Goal: Task Accomplishment & Management: Complete application form

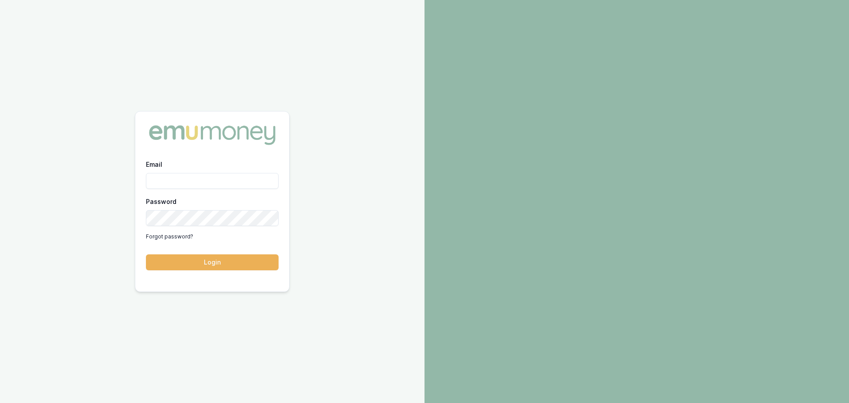
click at [232, 180] on input "Email" at bounding box center [212, 181] width 133 height 16
type input "E"
type input "erin.shield@emumoney.com.au"
click at [146, 254] on button "Login" at bounding box center [212, 262] width 133 height 16
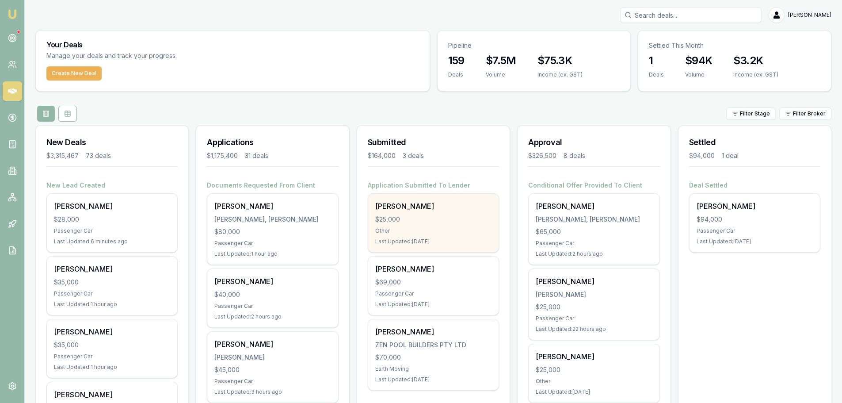
click at [448, 226] on div "Stanley Ingui $25,000 Other Last Updated: 1 day ago" at bounding box center [433, 223] width 130 height 58
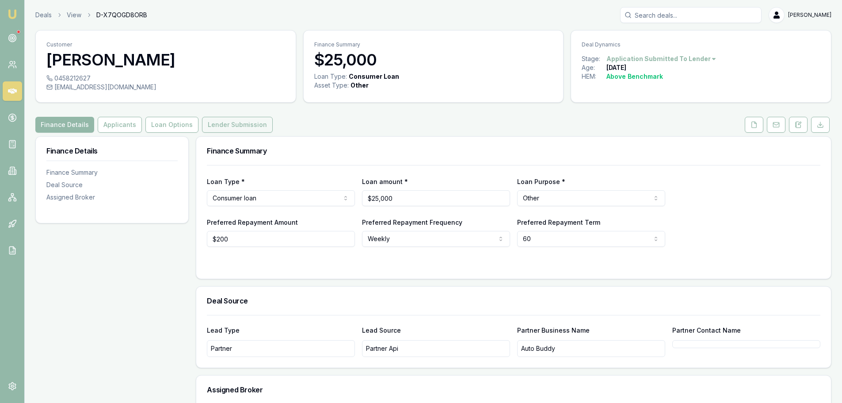
click at [221, 123] on button "Lender Submission" at bounding box center [237, 125] width 71 height 16
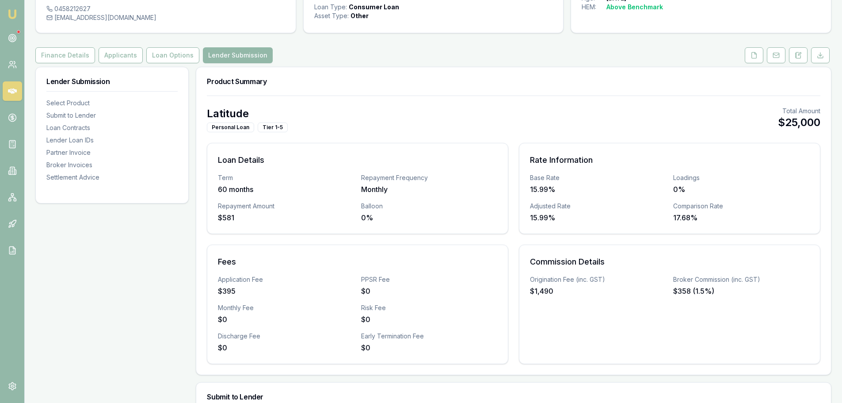
scroll to position [221, 0]
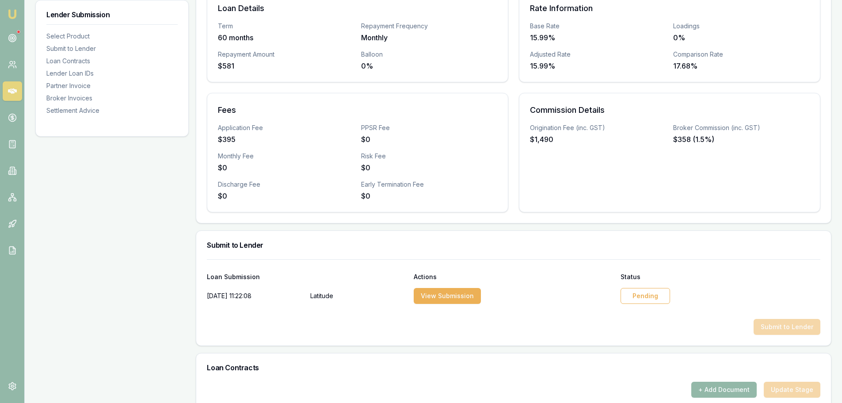
click at [657, 299] on div "Pending" at bounding box center [646, 296] width 50 height 16
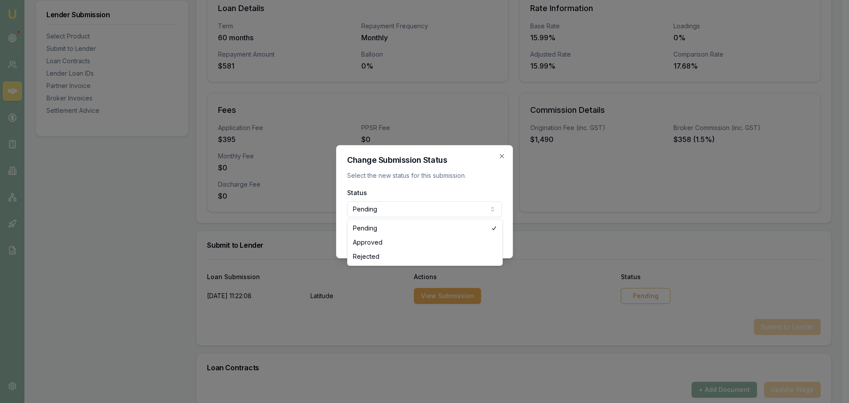
select select "APPROVED"
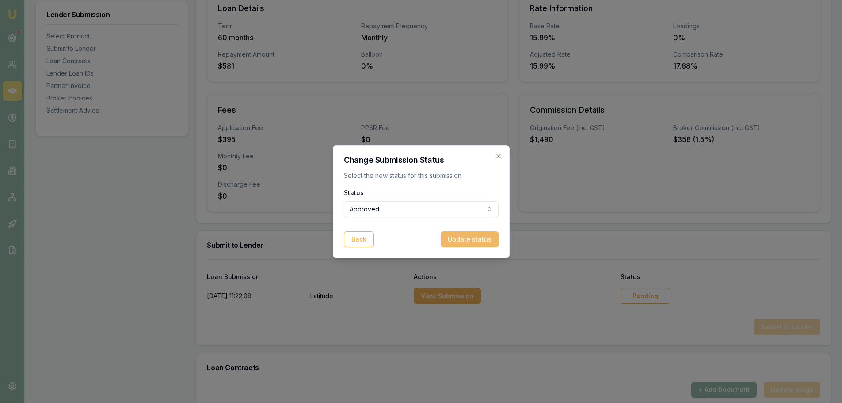
click at [489, 240] on button "Update status" at bounding box center [470, 239] width 58 height 16
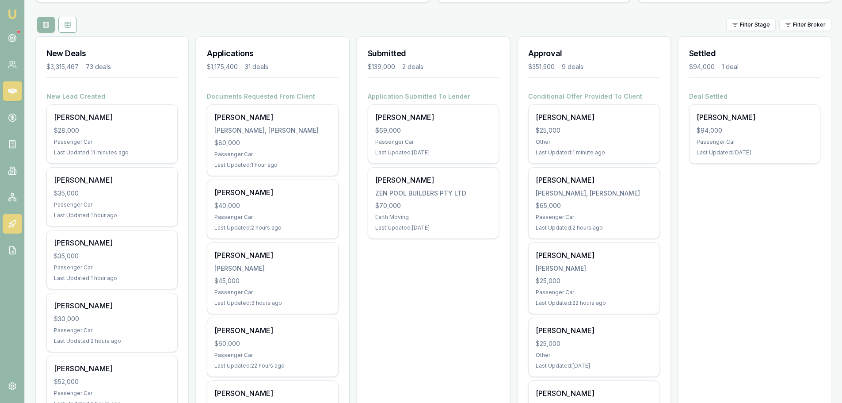
scroll to position [88, 0]
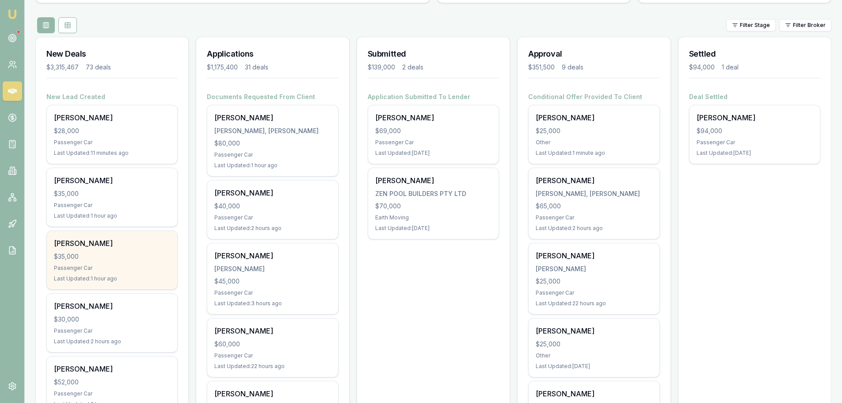
click at [72, 245] on div "Karnig Aroyan" at bounding box center [112, 243] width 116 height 11
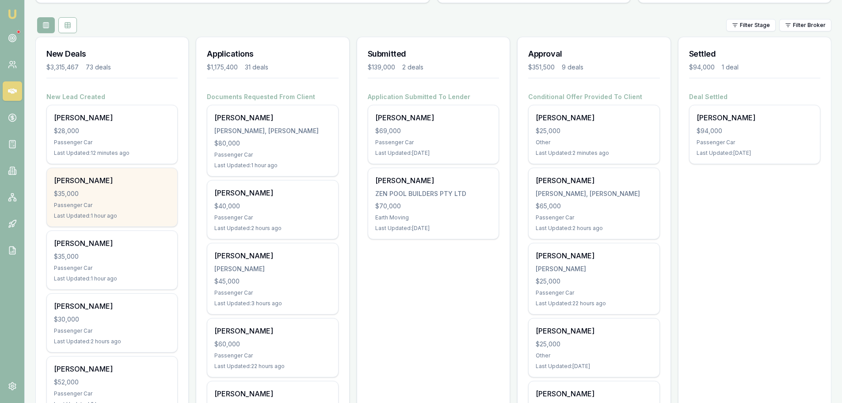
click at [110, 202] on div "Passenger Car" at bounding box center [112, 205] width 116 height 7
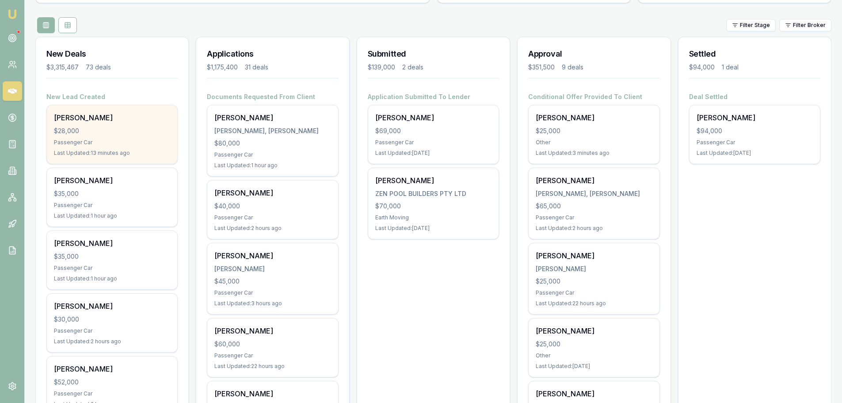
click at [82, 130] on div "$28,000" at bounding box center [112, 130] width 116 height 9
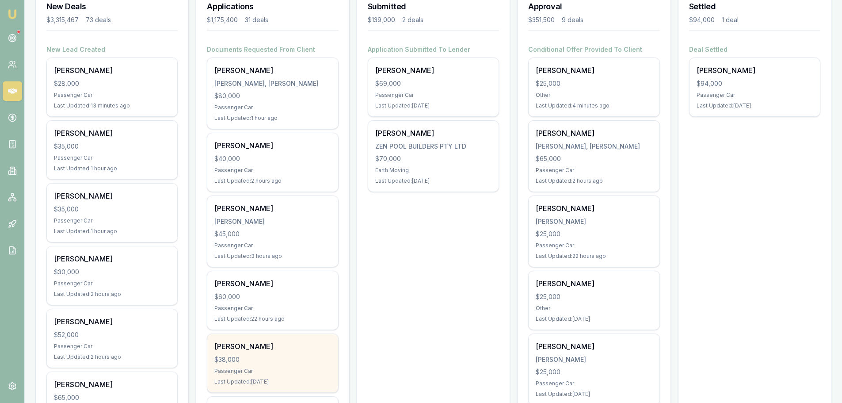
scroll to position [44, 0]
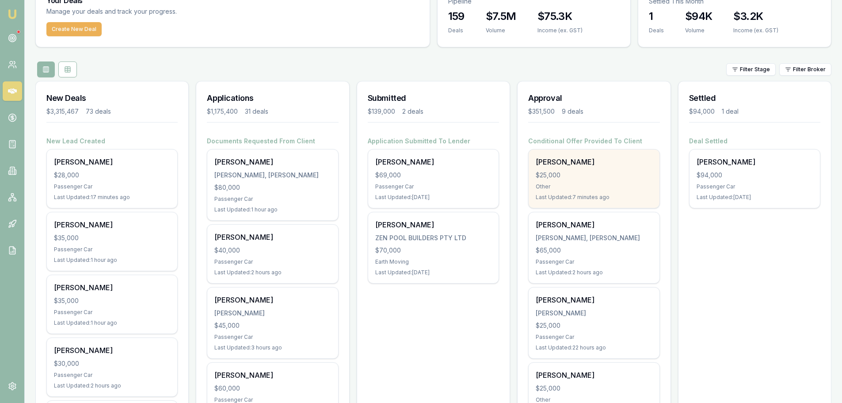
click at [571, 179] on div "$25,000" at bounding box center [594, 175] width 116 height 9
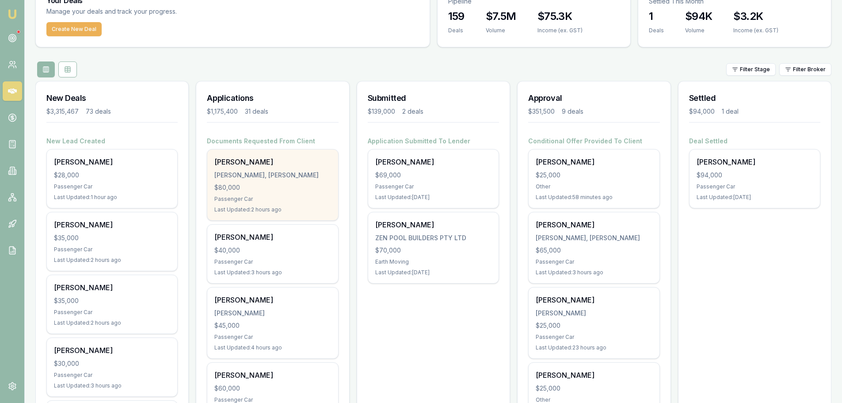
click at [255, 164] on div "Edwin Bruce" at bounding box center [272, 161] width 116 height 11
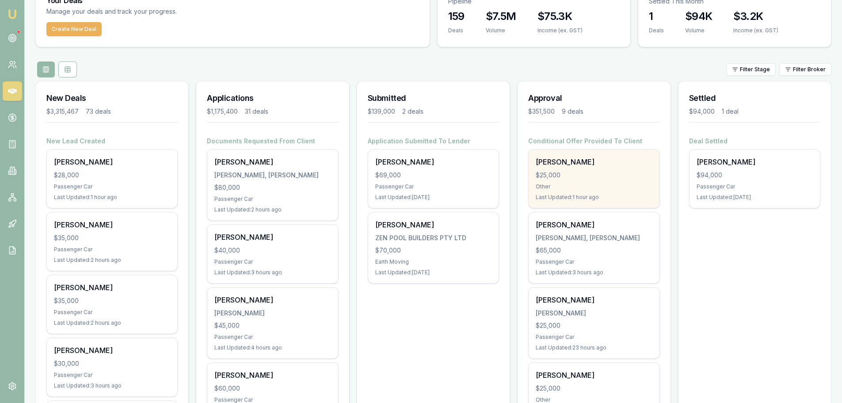
click at [631, 168] on div "Stanley Ingui $25,000 Other Last Updated: 1 hour ago" at bounding box center [594, 178] width 130 height 58
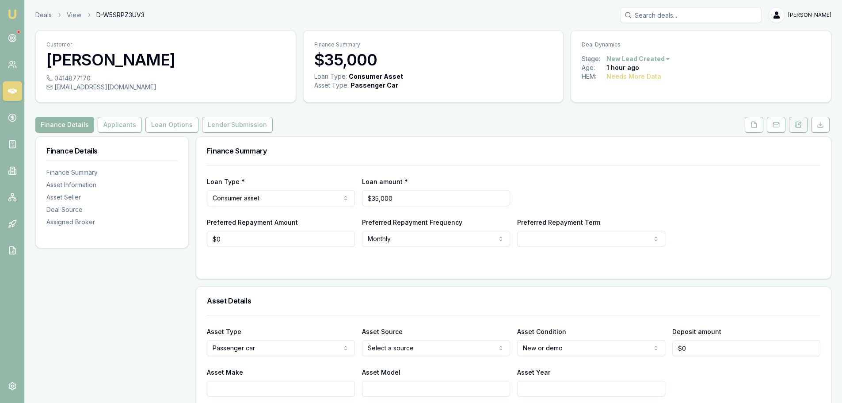
click at [803, 126] on button at bounding box center [798, 125] width 19 height 16
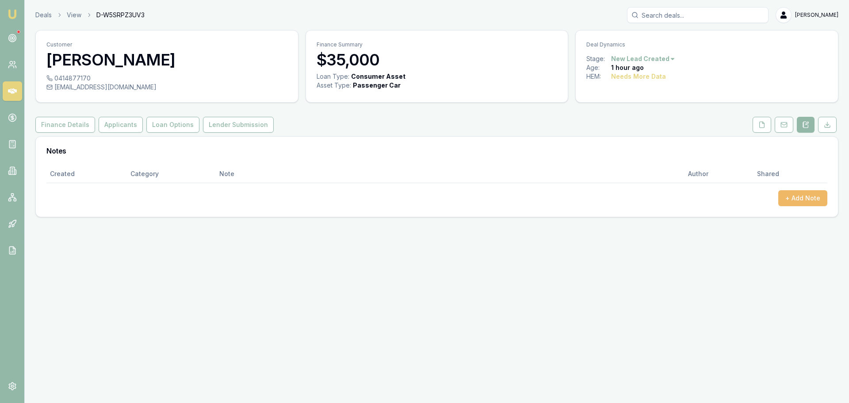
click at [805, 195] on button "+ Add Note" at bounding box center [802, 198] width 49 height 16
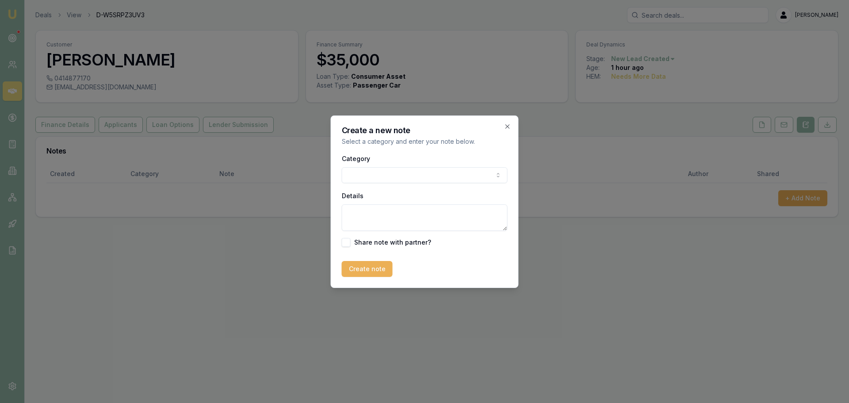
click at [408, 173] on body "Emu Broker Deals View D-W5SRPZ3UV3 Erin Shield Toggle Menu Customer Karnig Aroy…" at bounding box center [424, 201] width 849 height 403
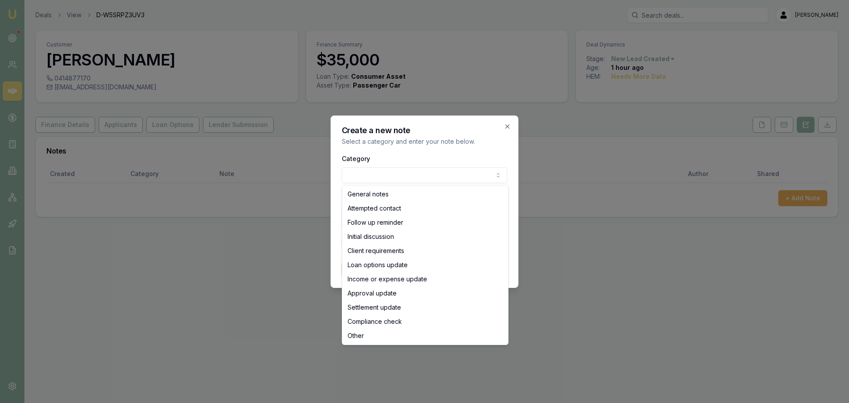
select select "ATTEMPTED_CONTACT"
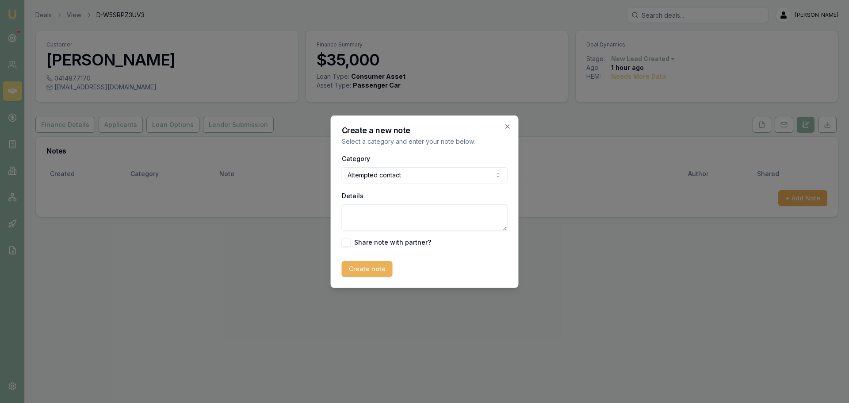
click at [382, 216] on textarea "Details" at bounding box center [425, 217] width 166 height 27
type textarea "sent intro text"
click at [364, 267] on button "Create note" at bounding box center [367, 269] width 51 height 16
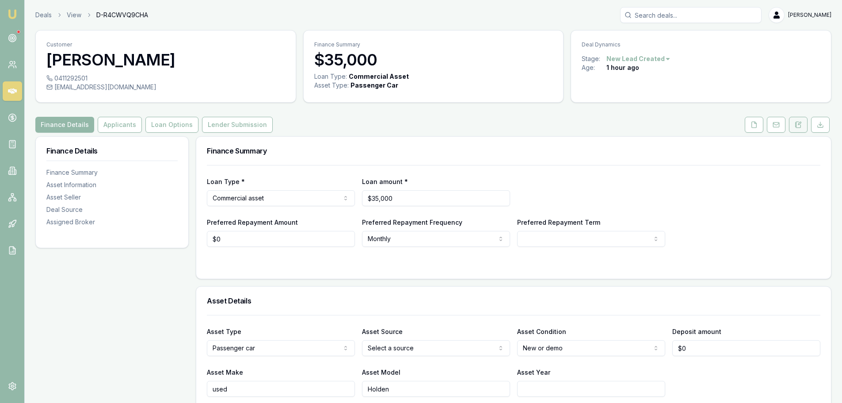
click at [803, 128] on button at bounding box center [798, 125] width 19 height 16
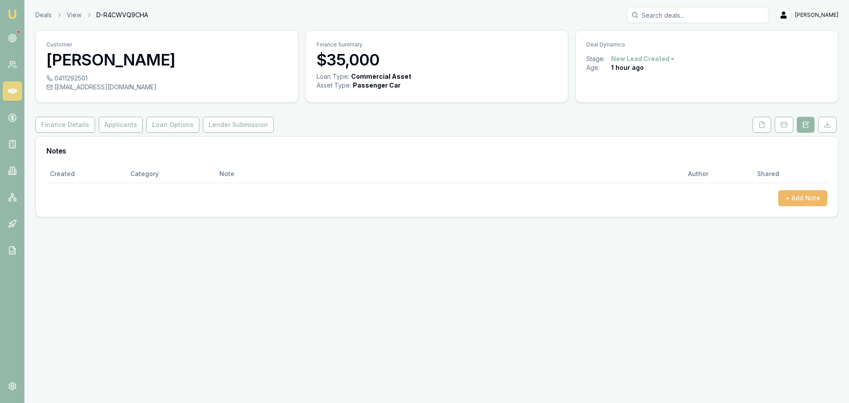
click at [810, 202] on button "+ Add Note" at bounding box center [802, 198] width 49 height 16
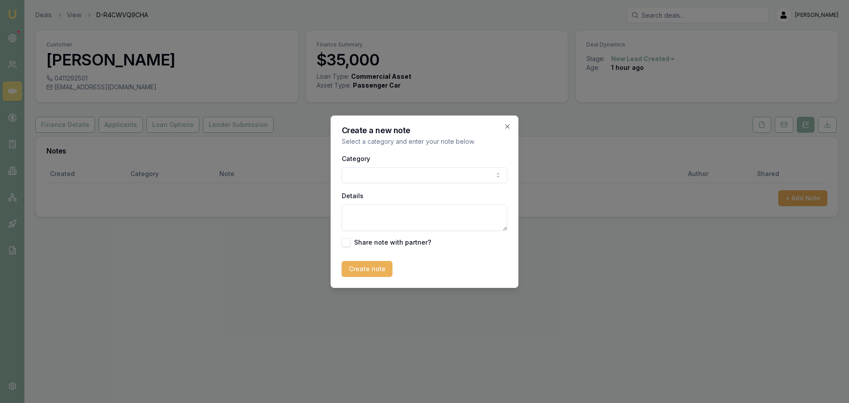
click at [382, 180] on body "Emu Broker Deals View D-R4CWVQ9CHA [PERSON_NAME] Shield Toggle Menu Customer [P…" at bounding box center [424, 201] width 849 height 403
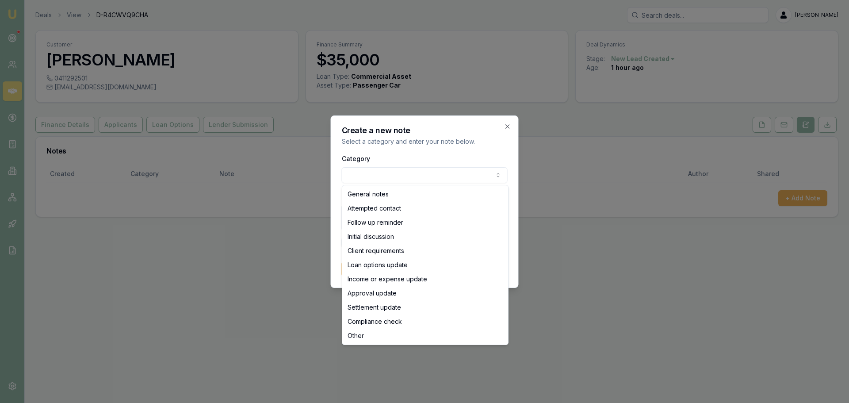
select select "ATTEMPTED_CONTACT"
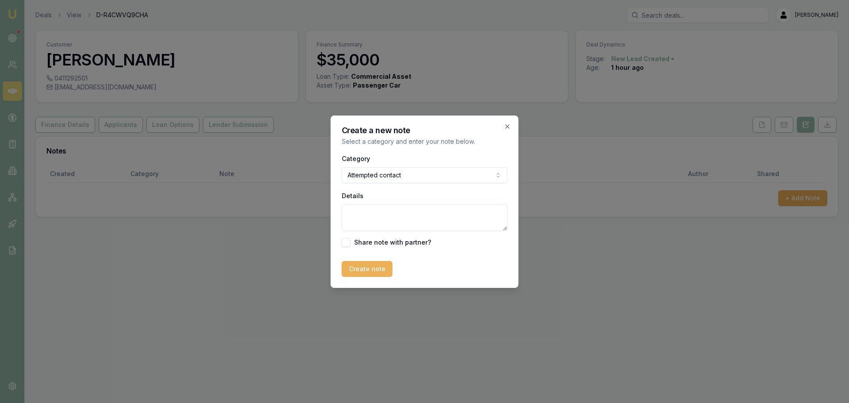
click at [370, 213] on textarea "Details" at bounding box center [425, 217] width 166 height 27
type textarea "s"
type textarea "sent intro text"
click at [358, 267] on button "Create note" at bounding box center [367, 269] width 51 height 16
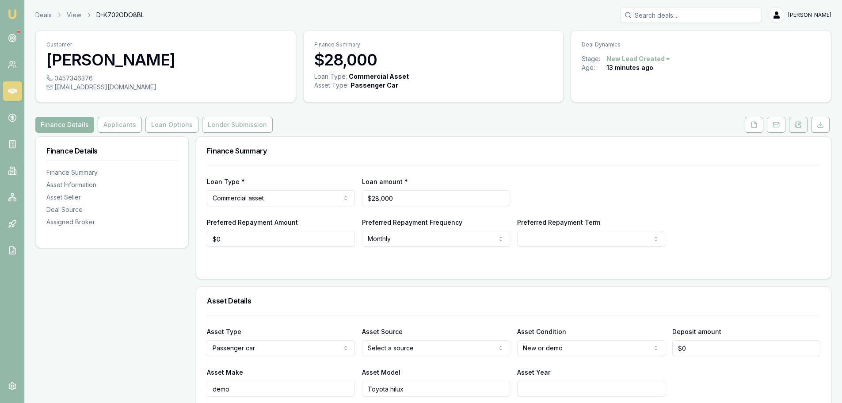
click at [799, 124] on icon at bounding box center [798, 124] width 7 height 7
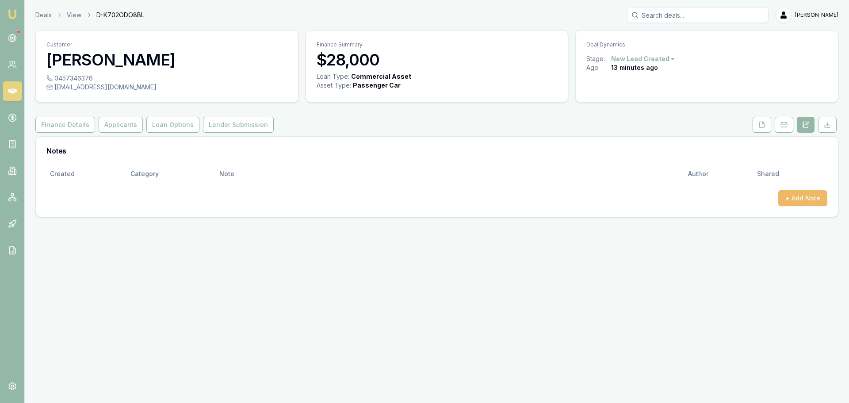
click at [793, 199] on button "+ Add Note" at bounding box center [802, 198] width 49 height 16
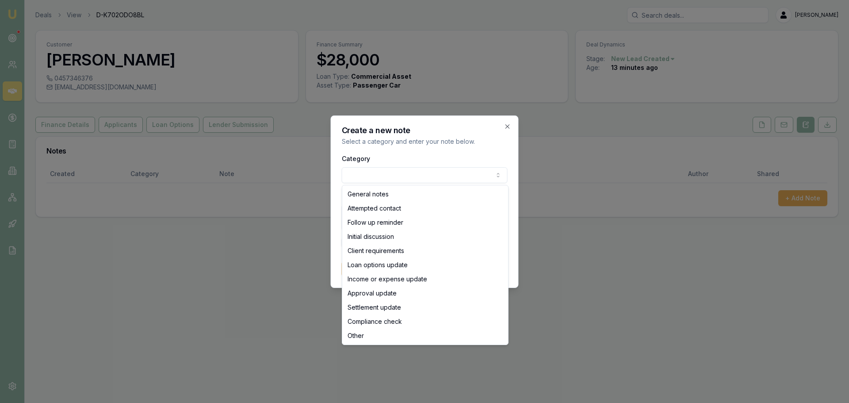
click at [400, 175] on body "Emu Broker Deals View D-K702ODO8BL [PERSON_NAME] Toggle Menu Customer [PERSON_N…" at bounding box center [424, 201] width 849 height 403
select select "ATTEMPTED_CONTACT"
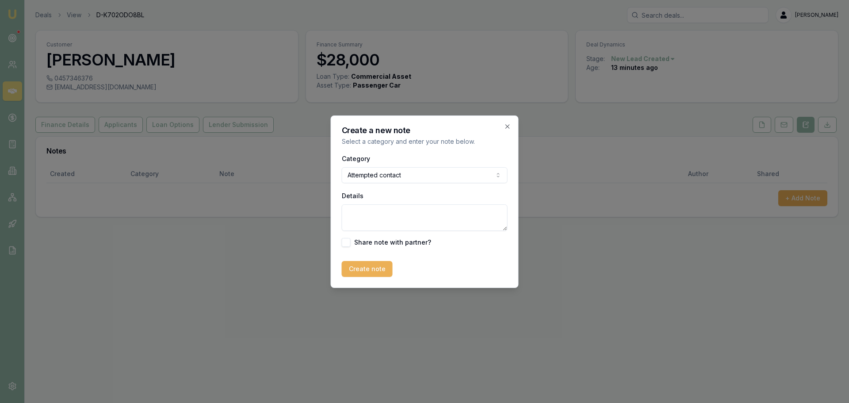
click at [354, 217] on textarea "Details" at bounding box center [425, 217] width 166 height 27
type textarea "sent intro text"
click at [348, 271] on button "Create note" at bounding box center [367, 269] width 51 height 16
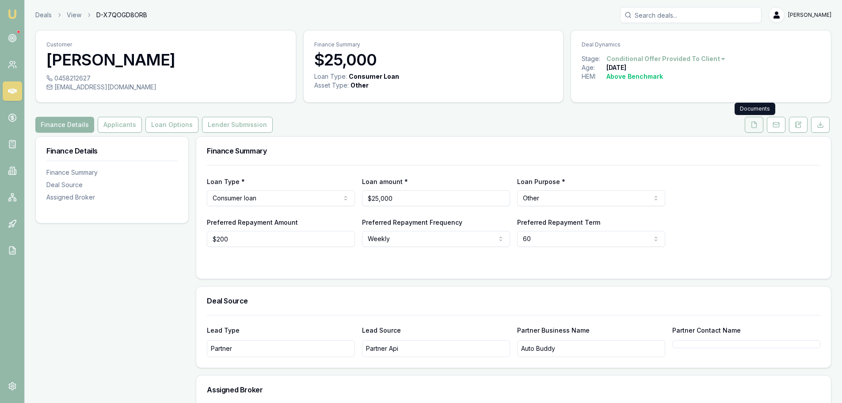
click at [746, 121] on button at bounding box center [754, 125] width 19 height 16
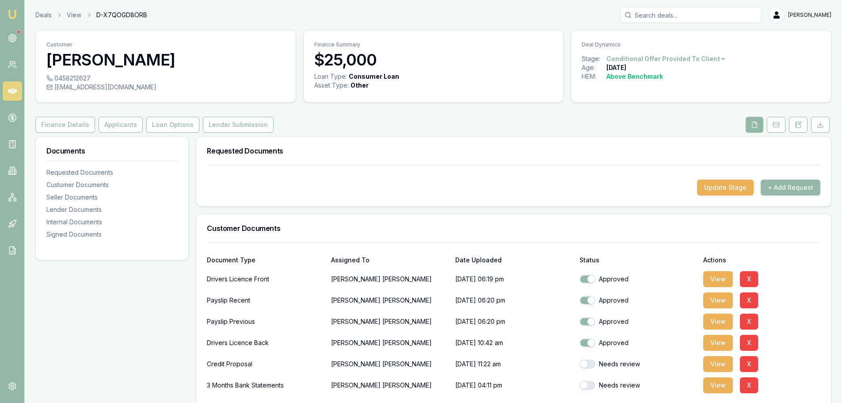
scroll to position [133, 0]
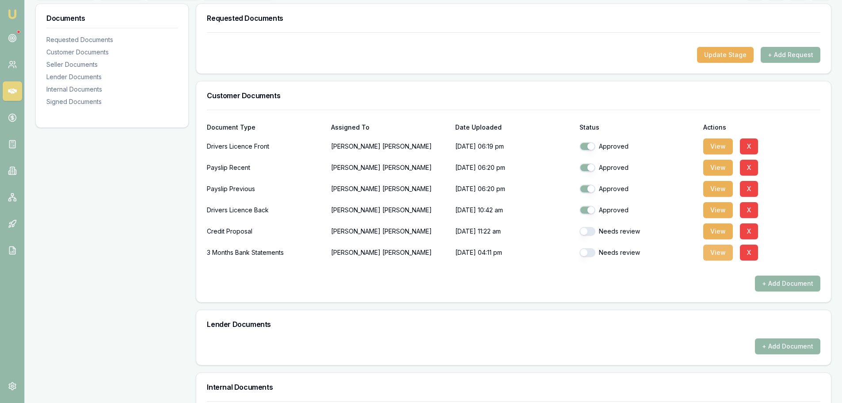
click at [716, 254] on button "View" at bounding box center [718, 252] width 30 height 16
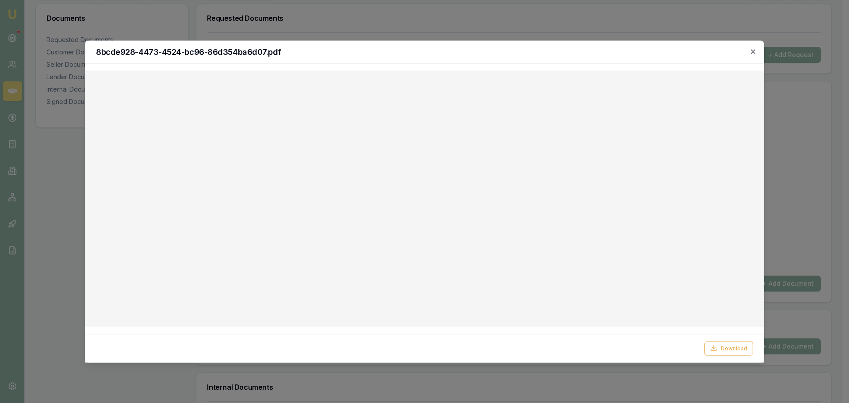
click at [753, 50] on icon "button" at bounding box center [752, 51] width 7 height 7
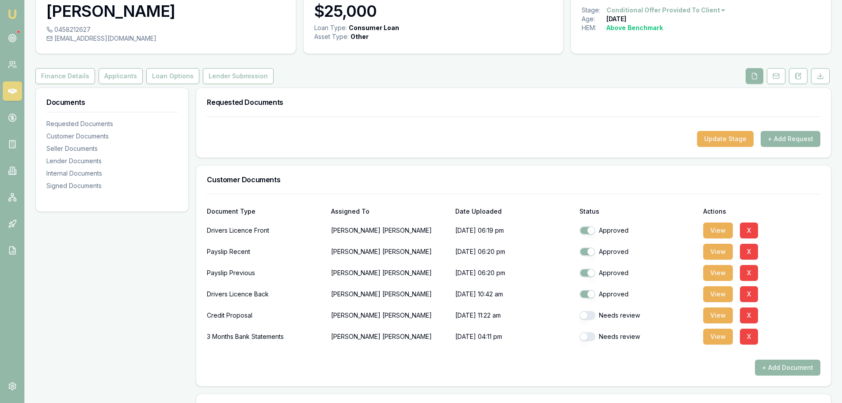
scroll to position [0, 0]
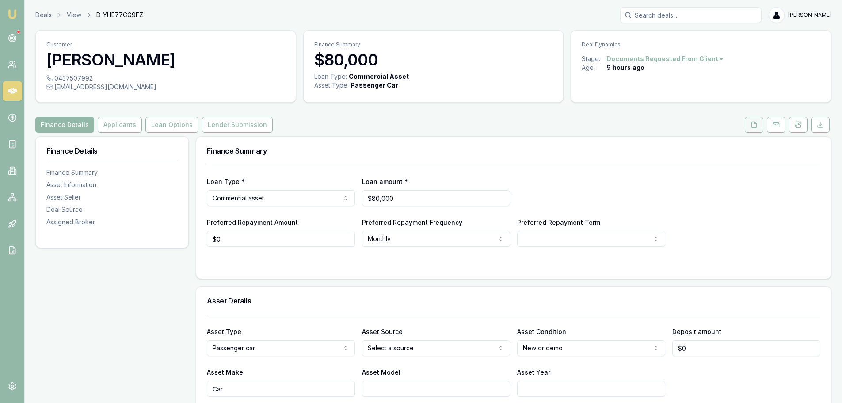
click at [756, 123] on polyline at bounding box center [755, 123] width 2 height 2
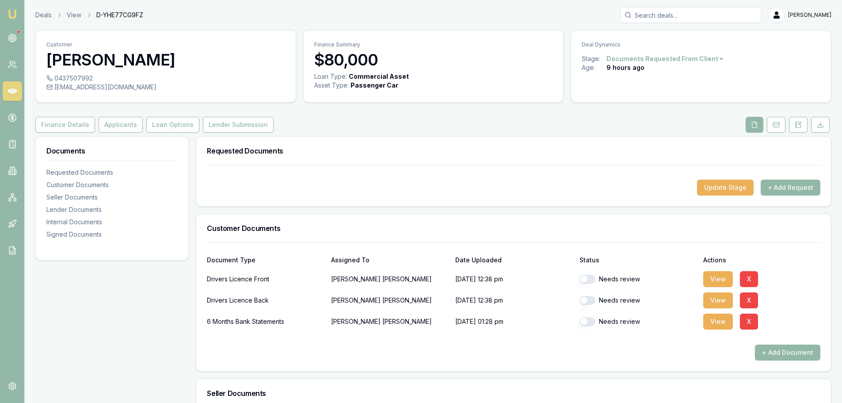
click at [592, 278] on button "button" at bounding box center [587, 278] width 16 height 9
checkbox input "true"
click at [593, 302] on button "button" at bounding box center [587, 300] width 16 height 9
checkbox input "true"
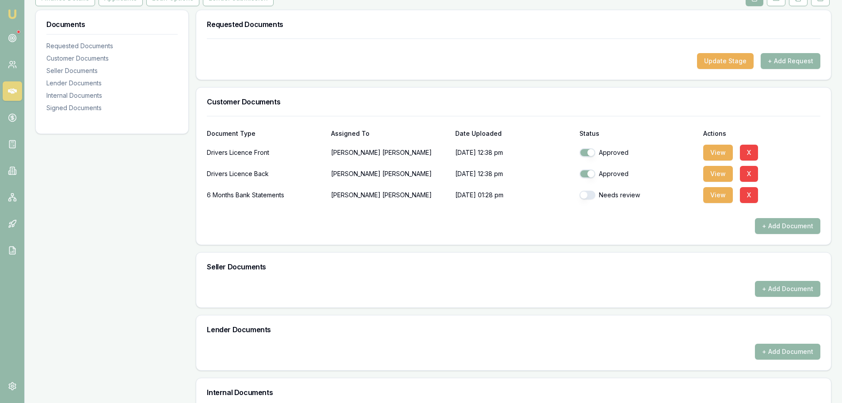
scroll to position [265, 0]
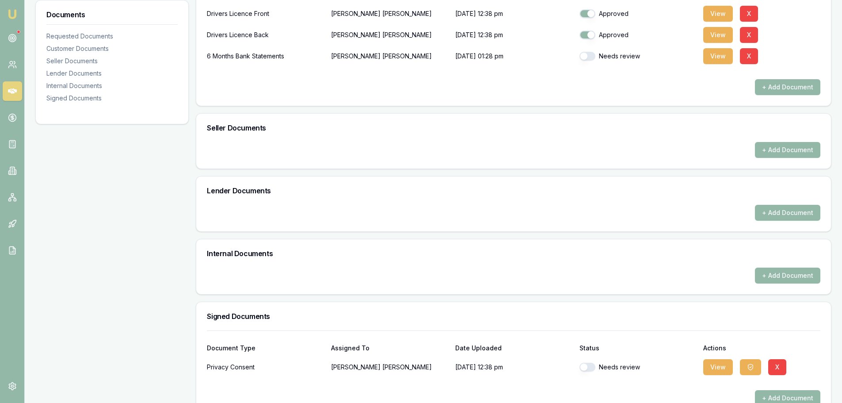
click at [587, 369] on button "button" at bounding box center [587, 366] width 16 height 9
checkbox input "true"
checkbox input "false"
checkbox input "true"
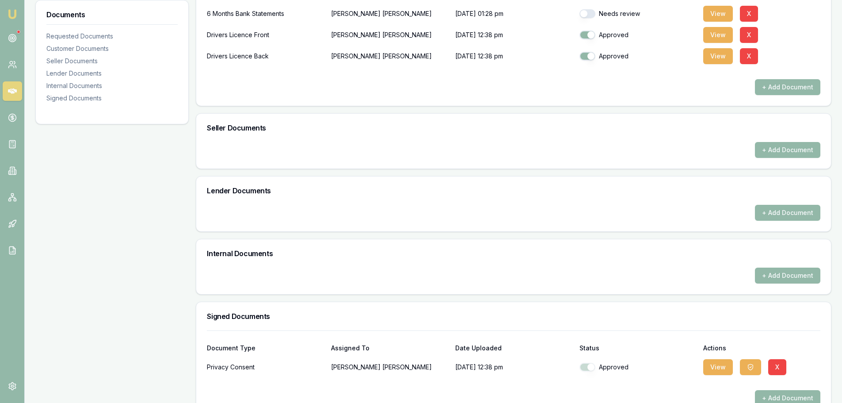
checkbox input "false"
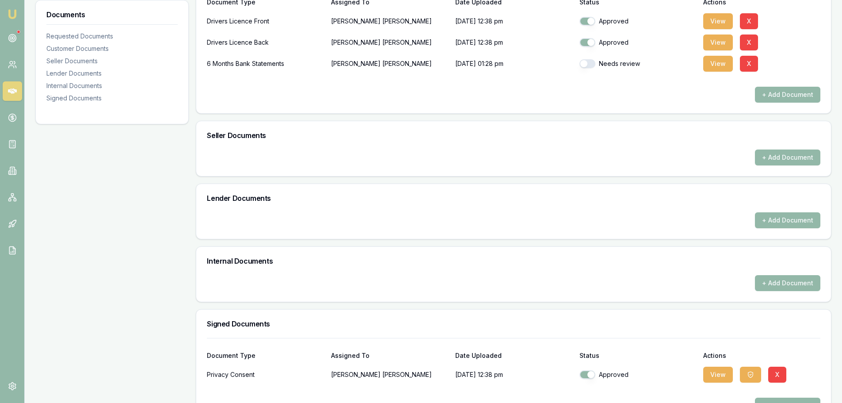
scroll to position [44, 0]
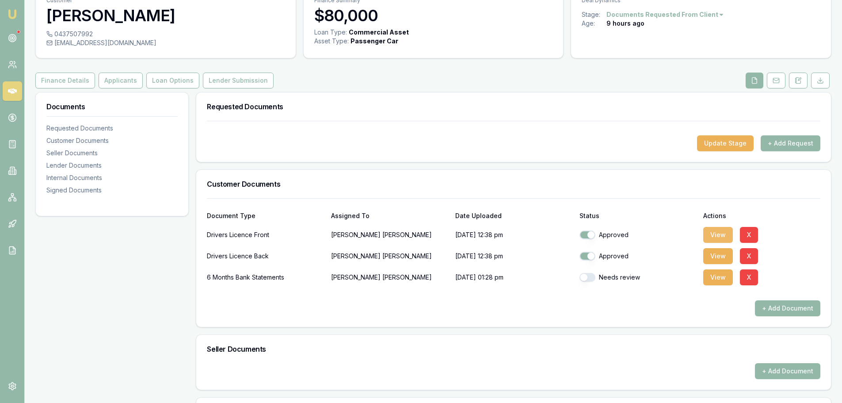
click at [711, 235] on button "View" at bounding box center [718, 235] width 30 height 16
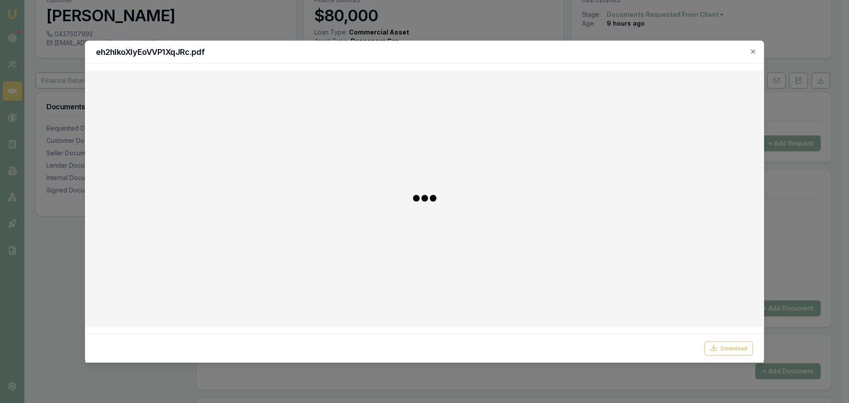
checkbox input "false"
checkbox input "true"
click at [752, 54] on icon "button" at bounding box center [752, 51] width 7 height 7
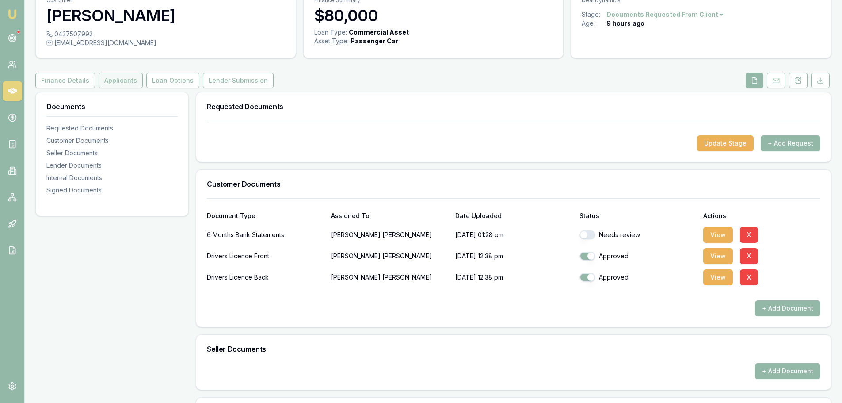
drag, startPoint x: 128, startPoint y: 78, endPoint x: 131, endPoint y: 82, distance: 4.8
click at [128, 78] on button "Applicants" at bounding box center [121, 80] width 44 height 16
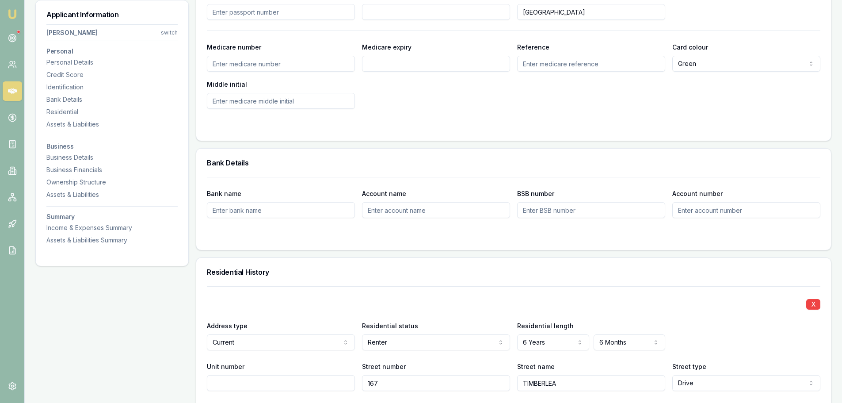
scroll to position [707, 0]
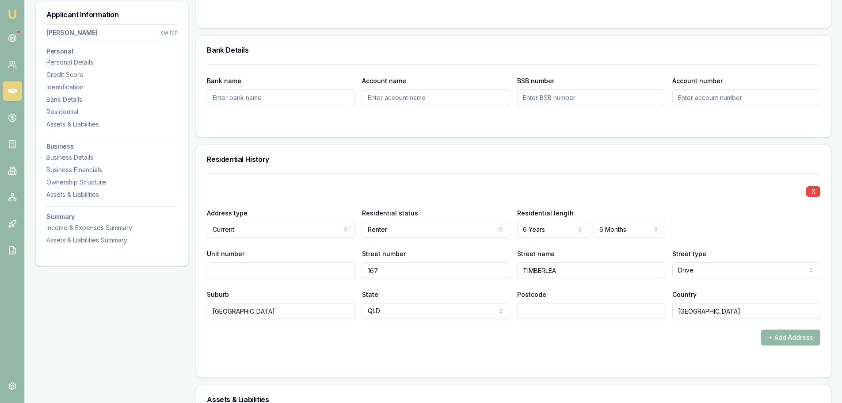
click at [576, 303] on input "Postcode" at bounding box center [591, 311] width 148 height 16
type input "4869"
click at [564, 338] on div "+ Add Address" at bounding box center [513, 337] width 613 height 16
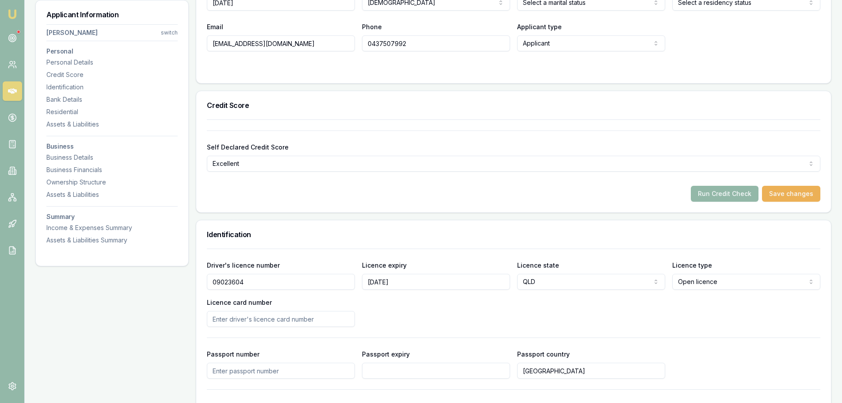
scroll to position [133, 0]
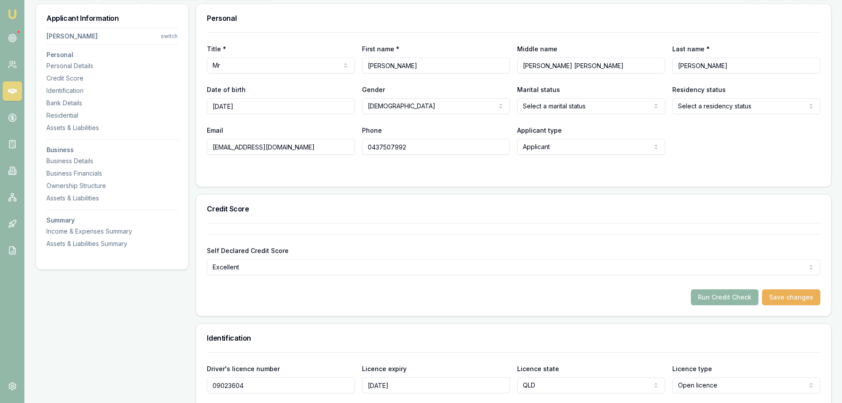
click at [736, 295] on button "Run Credit Check" at bounding box center [725, 297] width 68 height 16
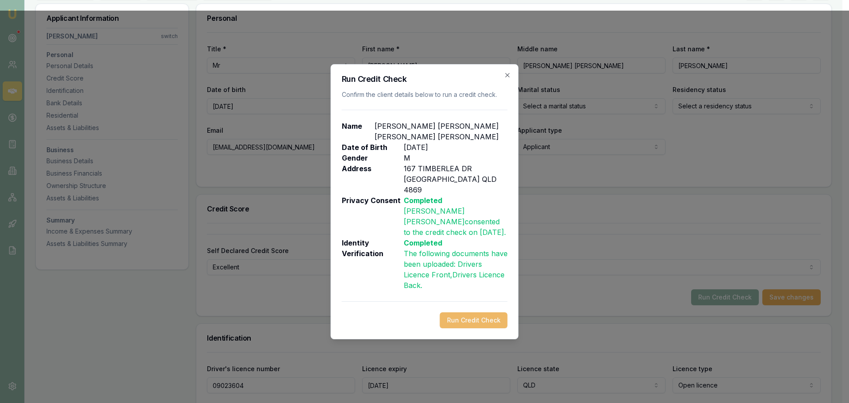
click at [465, 312] on button "Run Credit Check" at bounding box center [474, 320] width 68 height 16
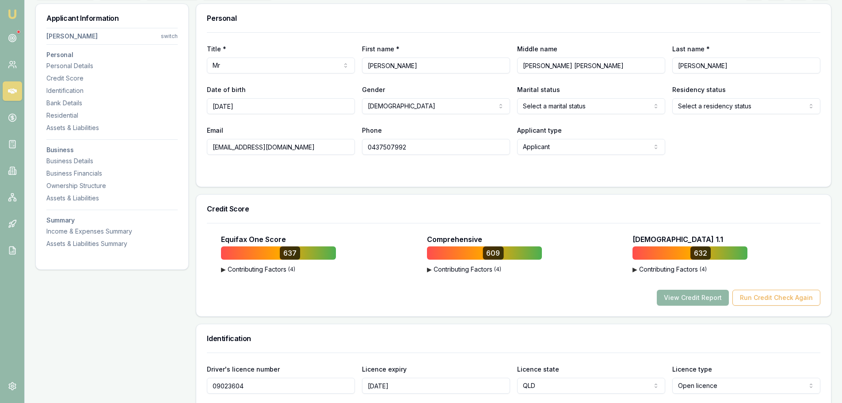
click at [693, 297] on button "View Credit Report" at bounding box center [693, 297] width 72 height 16
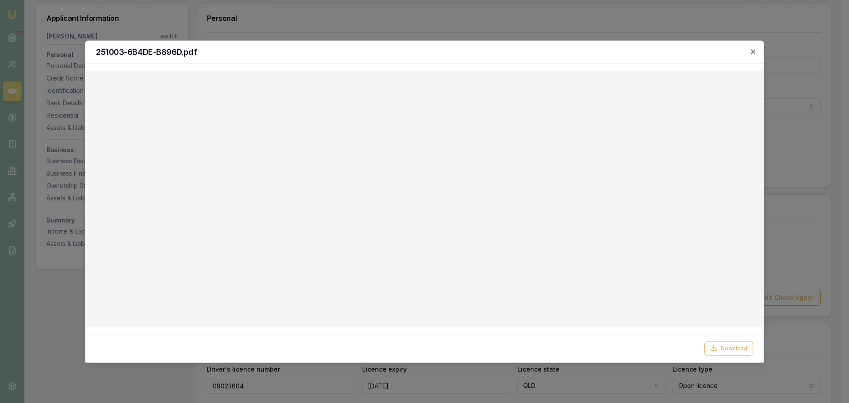
click at [752, 48] on icon "button" at bounding box center [752, 51] width 7 height 7
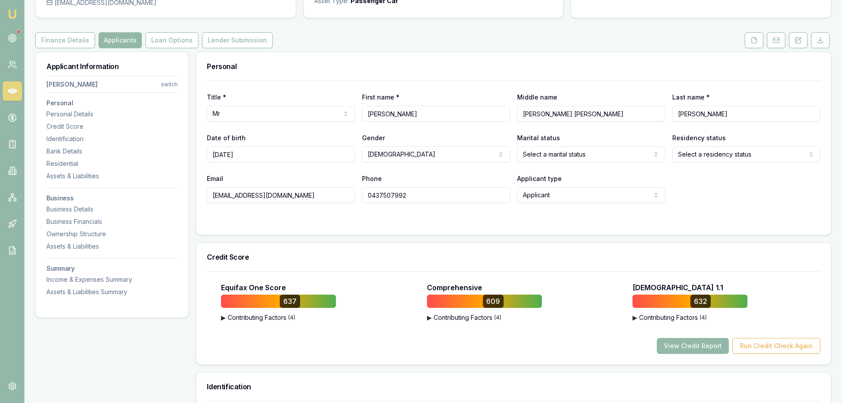
scroll to position [0, 0]
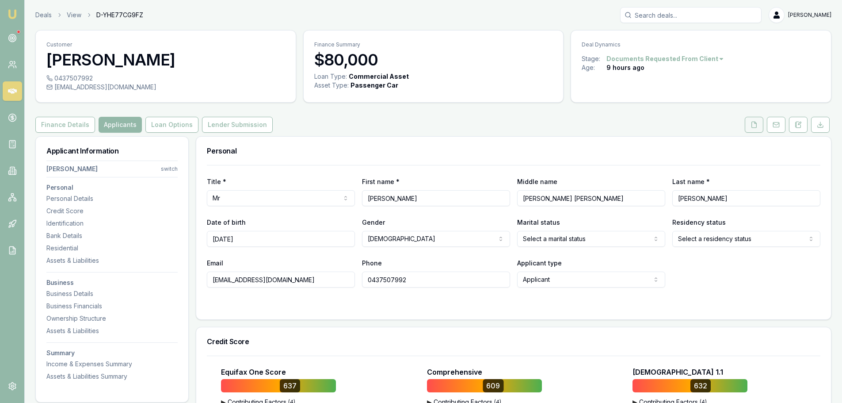
click at [756, 129] on button at bounding box center [754, 125] width 19 height 16
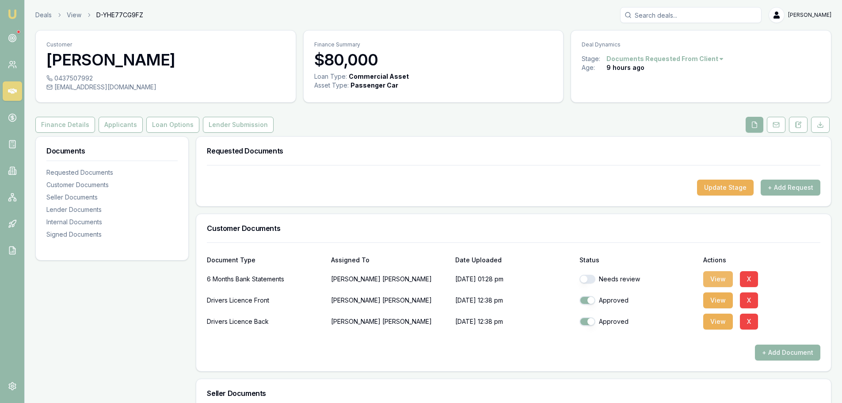
click at [718, 280] on button "View" at bounding box center [718, 279] width 30 height 16
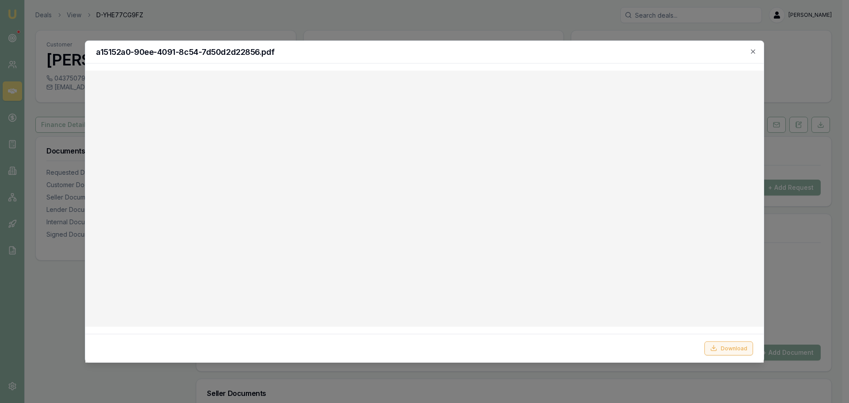
click at [740, 346] on button "Download" at bounding box center [728, 348] width 49 height 14
drag, startPoint x: 754, startPoint y: 50, endPoint x: 747, endPoint y: 50, distance: 7.1
click at [754, 50] on icon "button" at bounding box center [752, 51] width 7 height 7
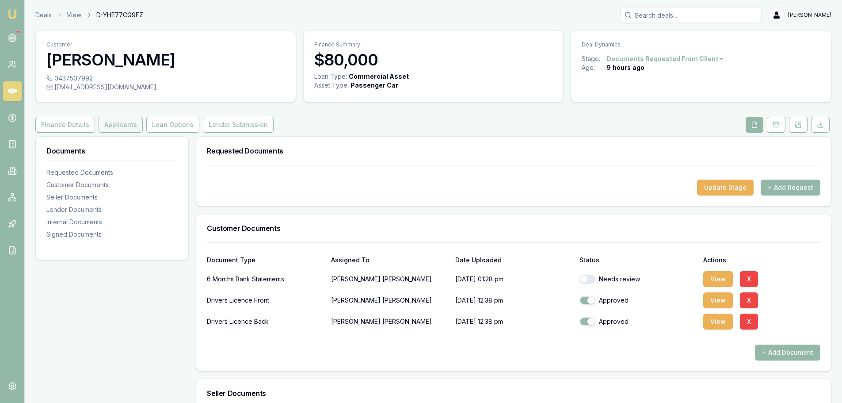
click at [121, 128] on button "Applicants" at bounding box center [121, 125] width 44 height 16
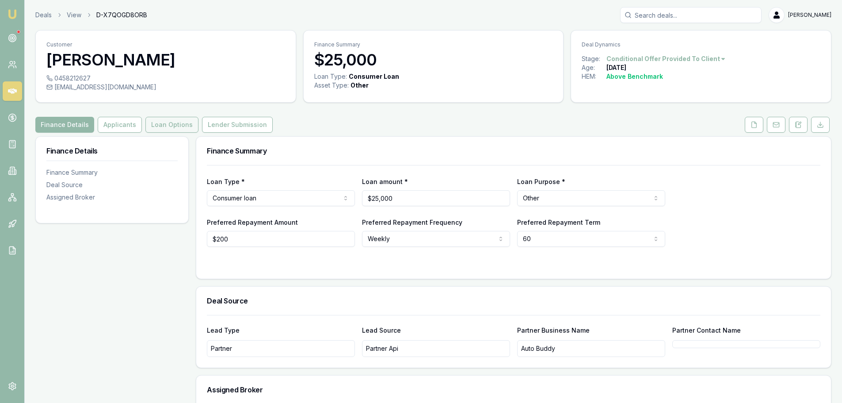
click at [168, 130] on button "Loan Options" at bounding box center [171, 125] width 53 height 16
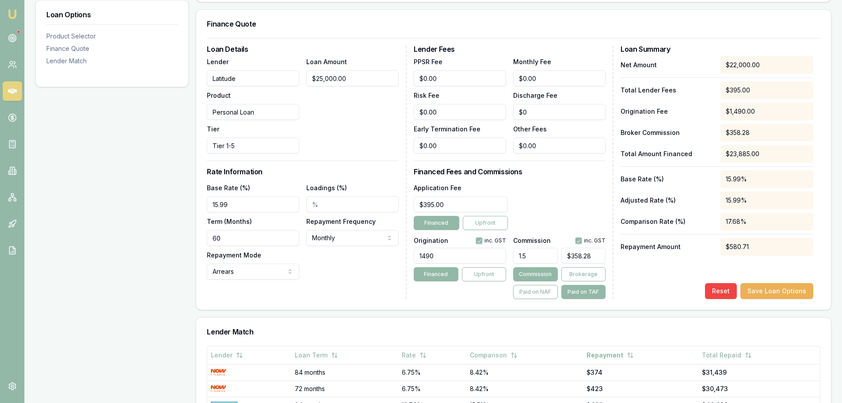
scroll to position [221, 0]
drag, startPoint x: 453, startPoint y: 253, endPoint x: 225, endPoint y: 264, distance: 228.3
click at [232, 265] on div "Loan Details Lender Latitude Product Personal Loan Tier Tier 1-5 Loan Amount $2…" at bounding box center [513, 171] width 613 height 253
type input "1"
type input "$335.94"
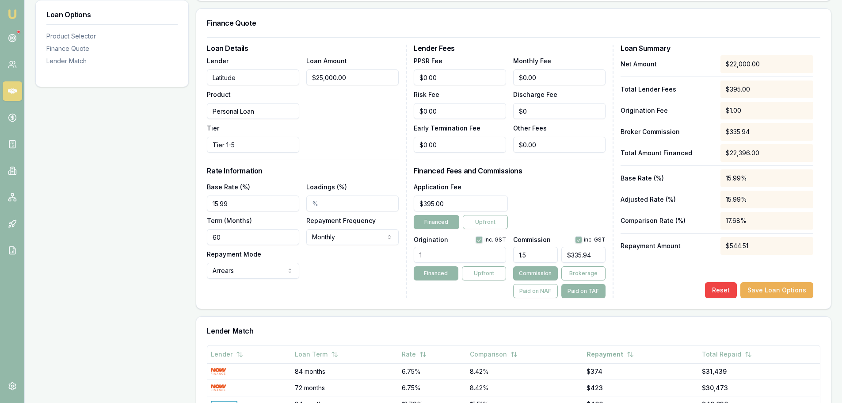
type input "14"
type input "$336.14"
type input "145"
type input "$338.10"
type input "1450"
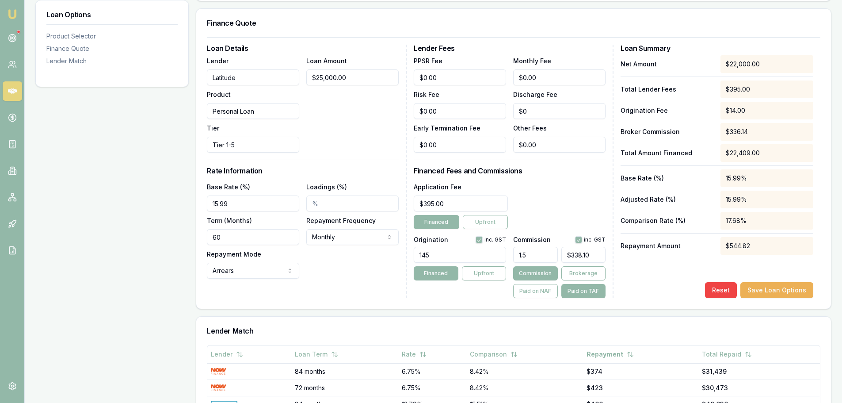
type input "$357.68"
type input "1450.00"
click at [582, 202] on div "Application Fee $395.00 Financed Upfront" at bounding box center [510, 205] width 192 height 48
click at [583, 194] on div "Application Fee $395.00 Financed Upfront" at bounding box center [510, 205] width 192 height 48
click at [794, 289] on button "Save Loan Options" at bounding box center [776, 290] width 73 height 16
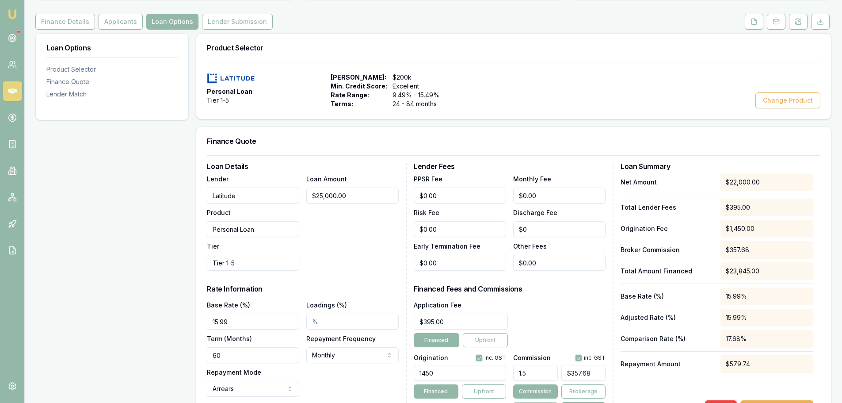
scroll to position [0, 0]
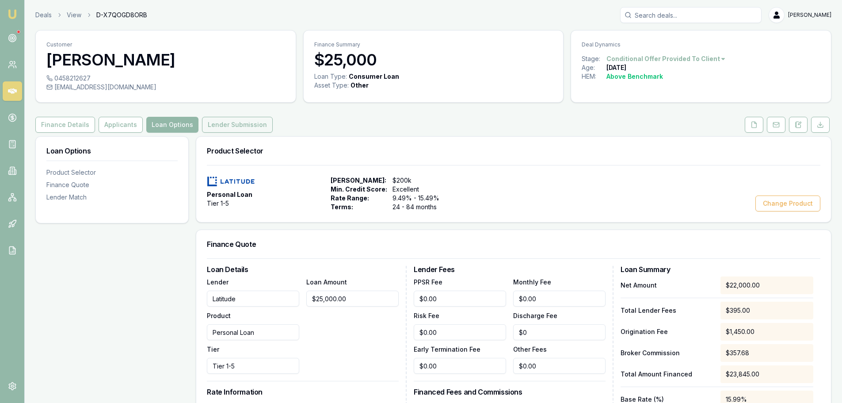
click at [225, 123] on button "Lender Submission" at bounding box center [237, 125] width 71 height 16
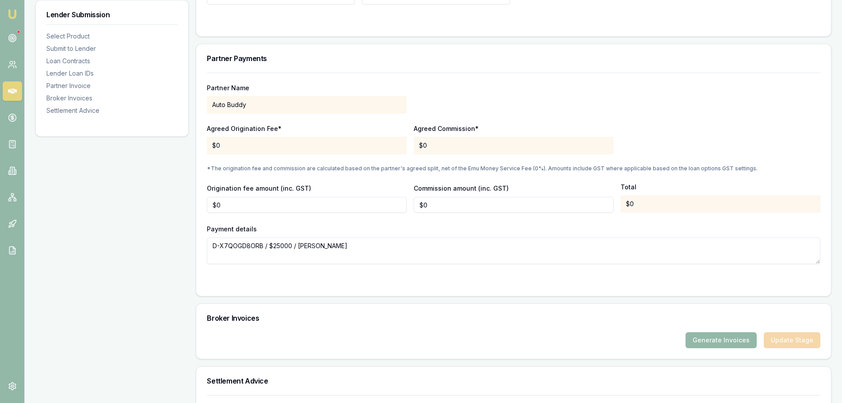
scroll to position [614, 0]
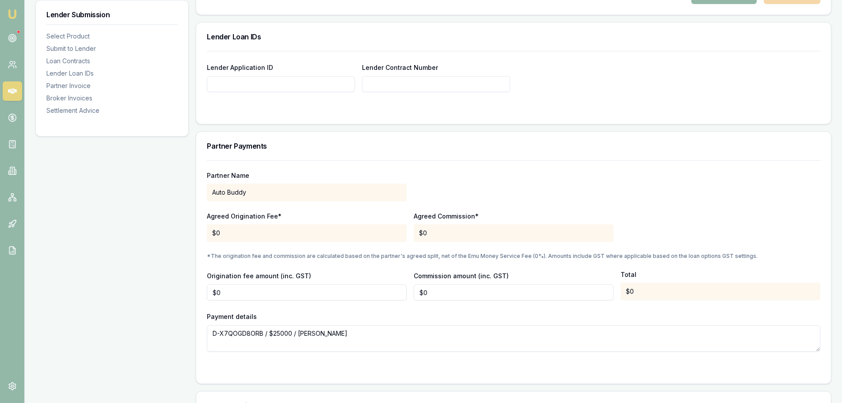
click at [341, 86] on input "Lender Application ID" at bounding box center [281, 84] width 148 height 16
paste input "APP-0000660304"
type input "APP-0000660304"
paste input "APP-0000660304"
type input "APP-0000660304"
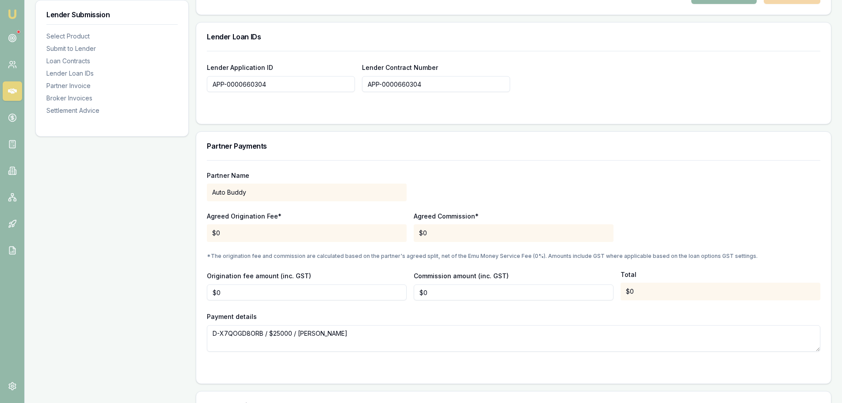
click at [465, 113] on div "Lender Application ID APP-0000660304 Lender Contract Number APP-0000660304" at bounding box center [513, 87] width 635 height 73
type input "APP-0000660304"
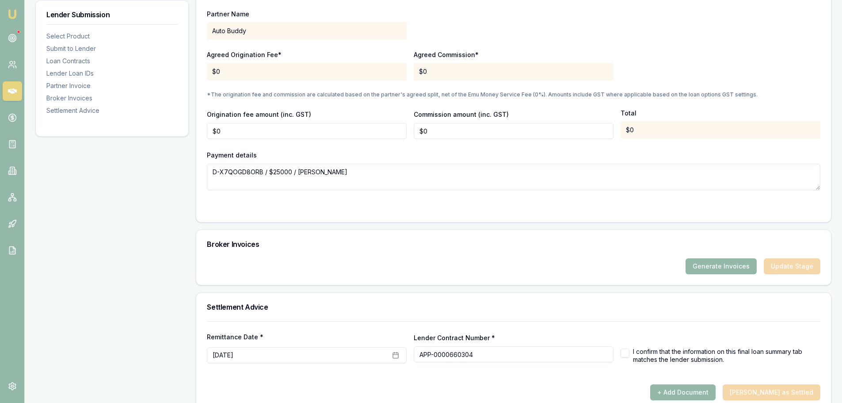
scroll to position [791, 0]
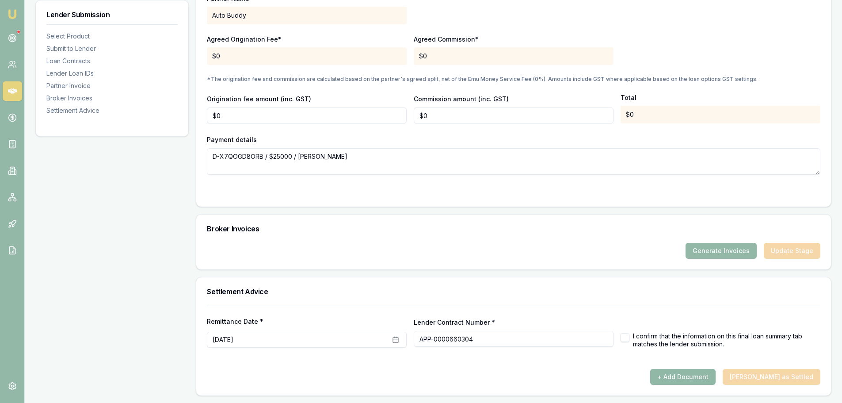
click at [695, 373] on button "+ Add Document" at bounding box center [682, 377] width 65 height 16
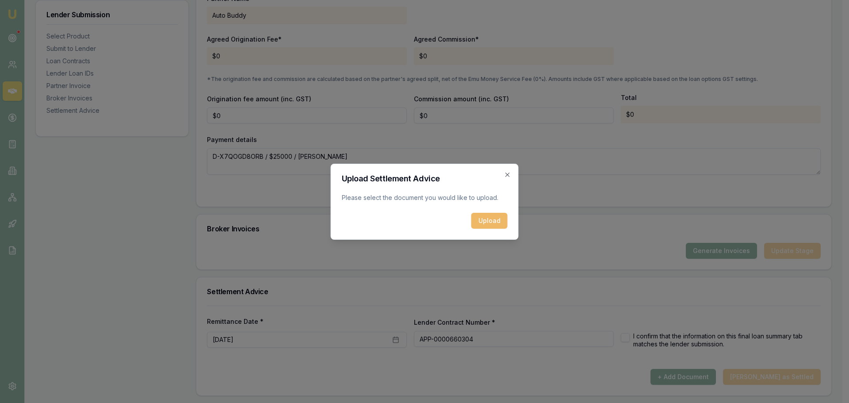
click at [499, 223] on button "Upload" at bounding box center [489, 221] width 36 height 16
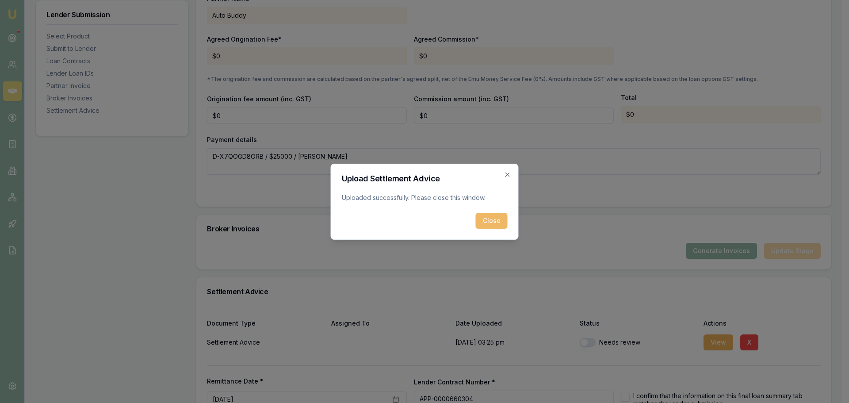
click at [501, 218] on button "Close" at bounding box center [492, 221] width 32 height 16
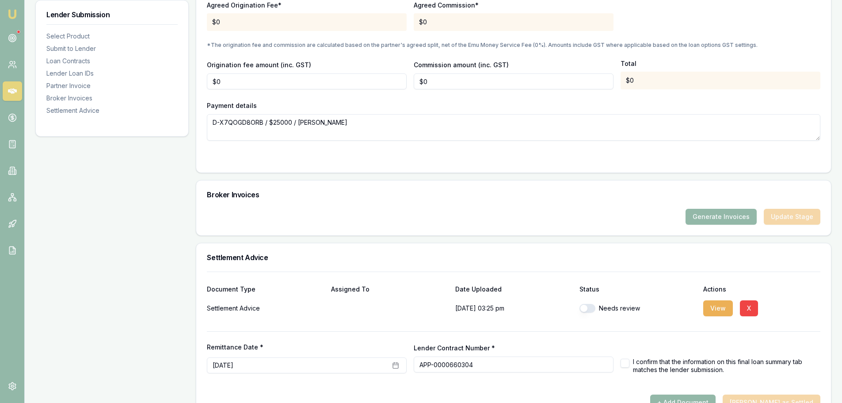
scroll to position [851, 0]
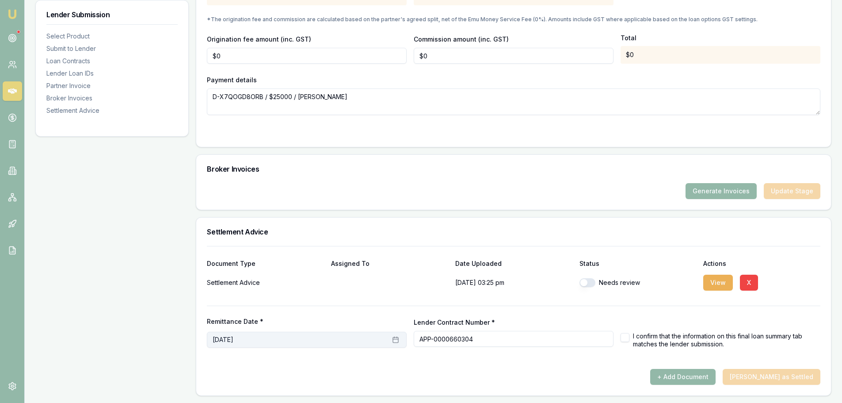
click at [397, 339] on icon "button" at bounding box center [395, 339] width 5 height 0
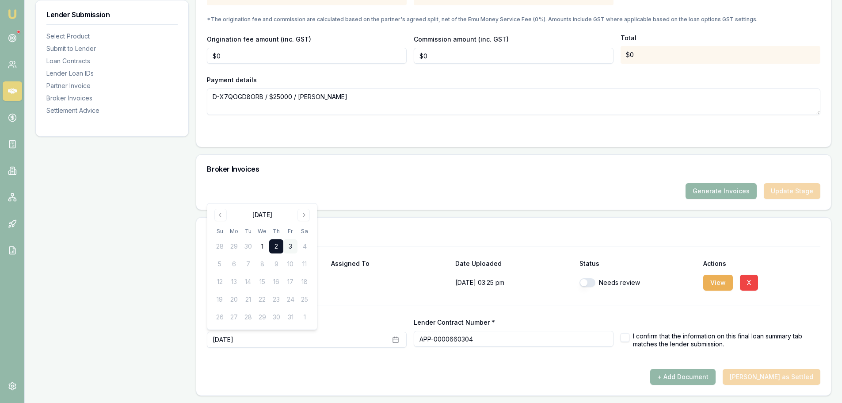
click at [289, 248] on button "3" at bounding box center [290, 246] width 14 height 14
click at [625, 338] on button "button" at bounding box center [625, 337] width 9 height 9
checkbox input "true"
click at [541, 365] on div at bounding box center [513, 365] width 613 height 7
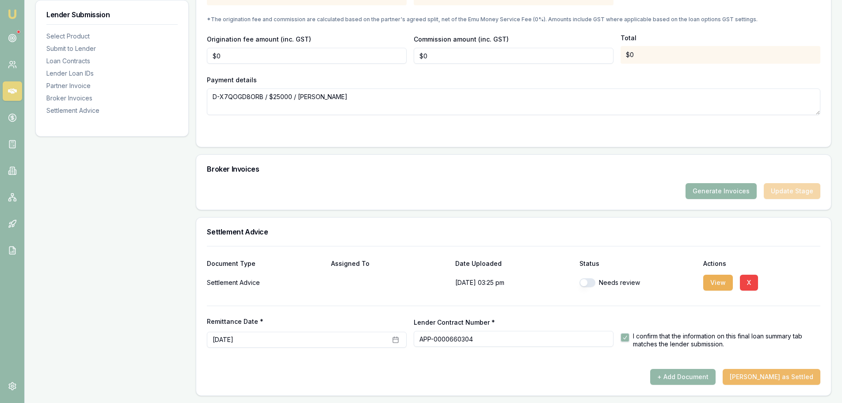
click at [791, 372] on button "Mark Deal as Settled" at bounding box center [772, 377] width 98 height 16
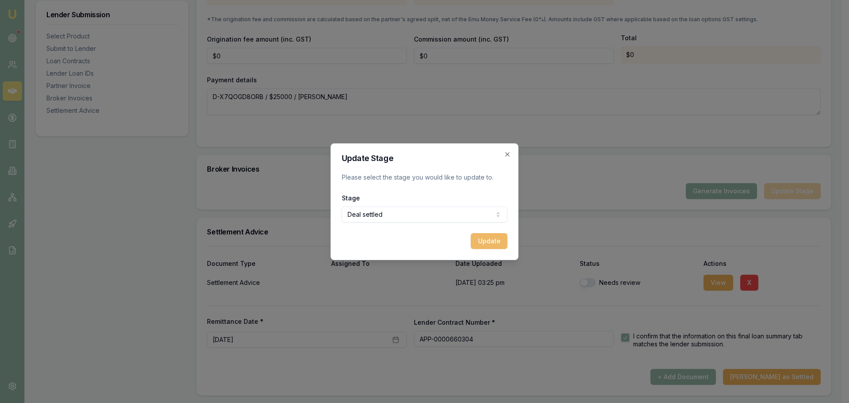
click at [474, 239] on button "Update" at bounding box center [489, 241] width 37 height 16
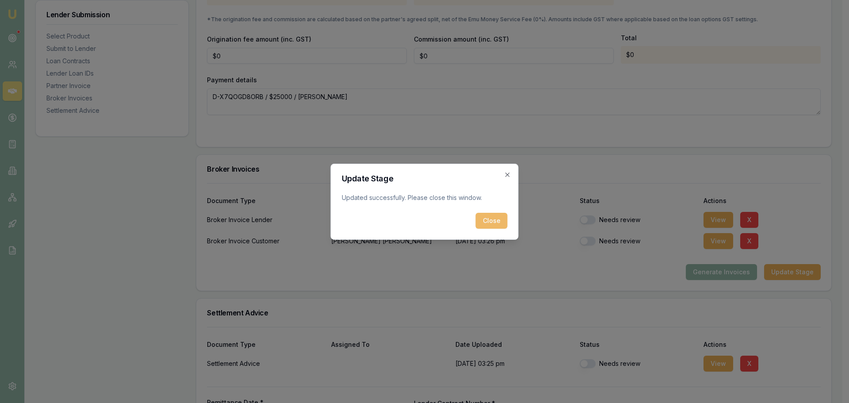
click at [490, 217] on button "Close" at bounding box center [492, 221] width 32 height 16
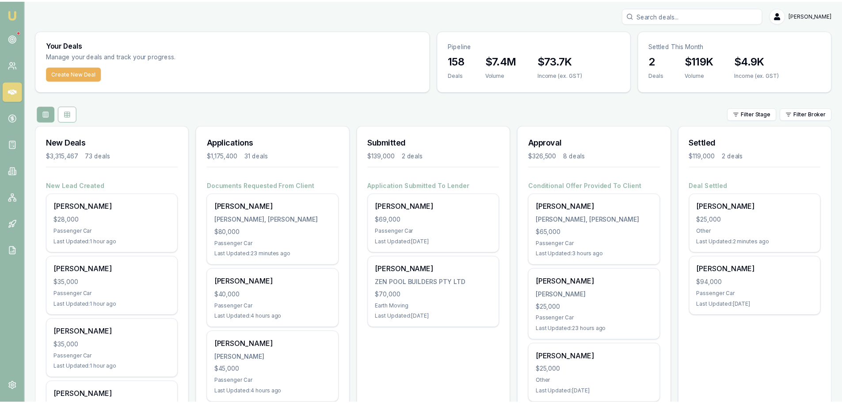
scroll to position [44, 0]
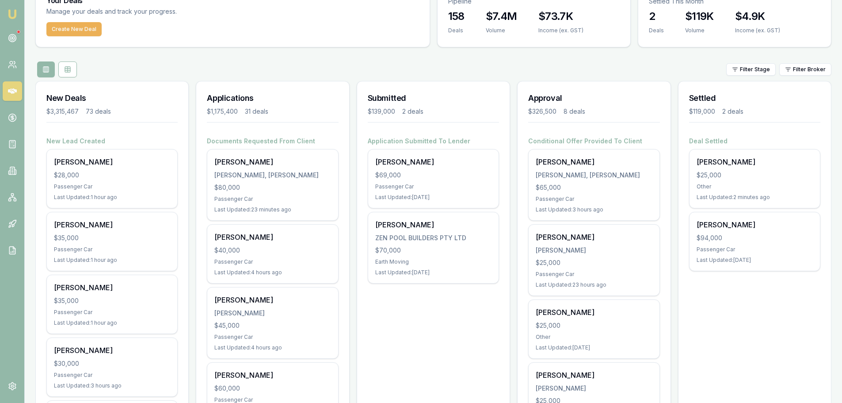
click at [298, 69] on div "Filter Stage Filter Broker" at bounding box center [433, 69] width 796 height 16
